Goal: Book appointment/travel/reservation

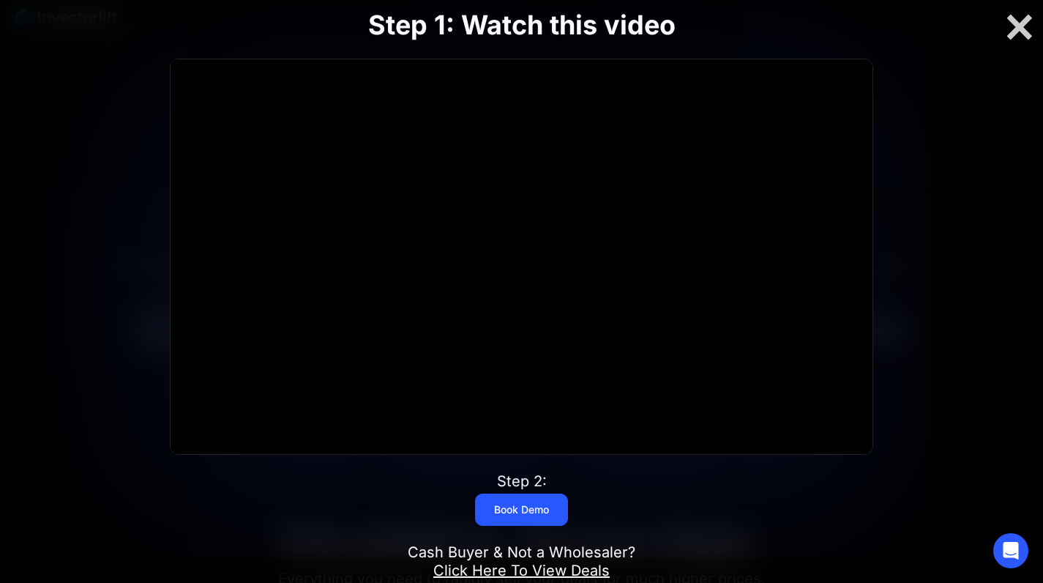
scroll to position [390, 0]
click at [539, 573] on link "Click Here To View Deals" at bounding box center [521, 571] width 176 height 18
click at [545, 572] on link "Click Here To View Deals" at bounding box center [521, 571] width 176 height 18
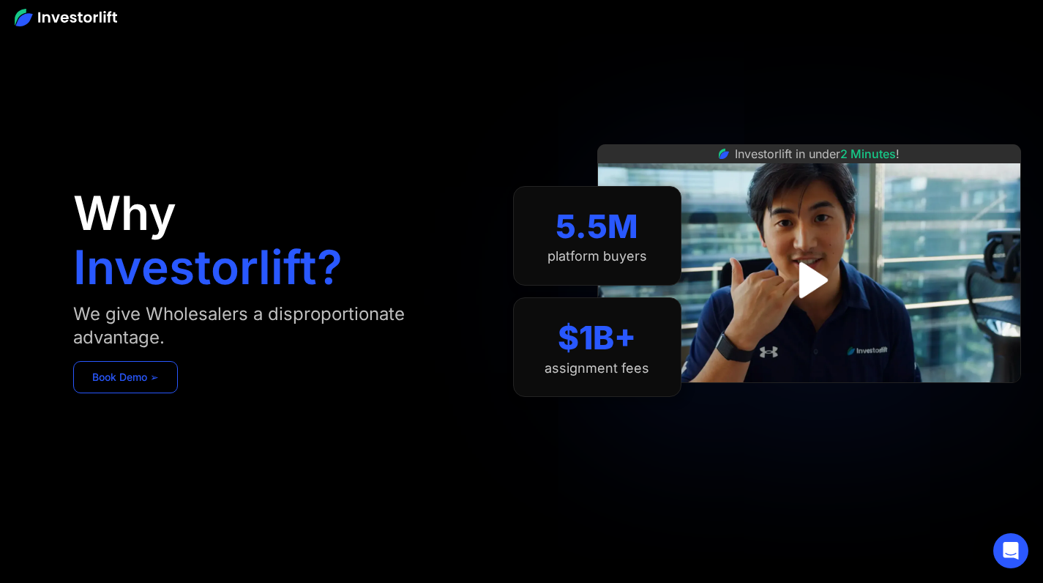
click at [139, 379] on link "Book Demo ➢" at bounding box center [125, 377] width 105 height 32
